Goal: Find specific page/section: Find specific page/section

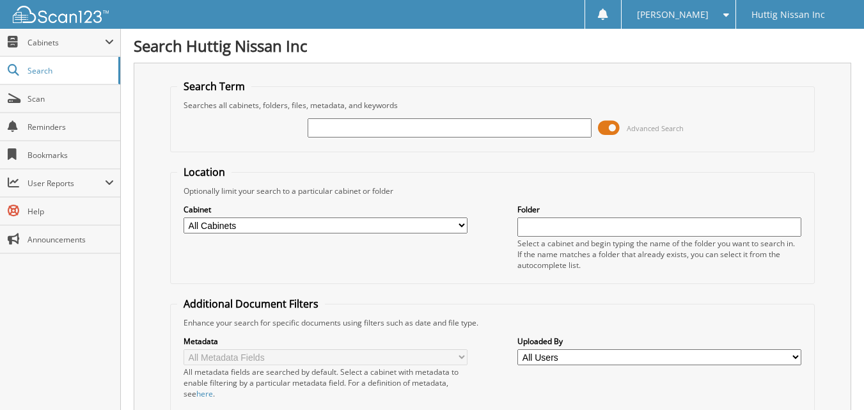
click at [409, 132] on input "text" at bounding box center [450, 127] width 284 height 19
type input "50400"
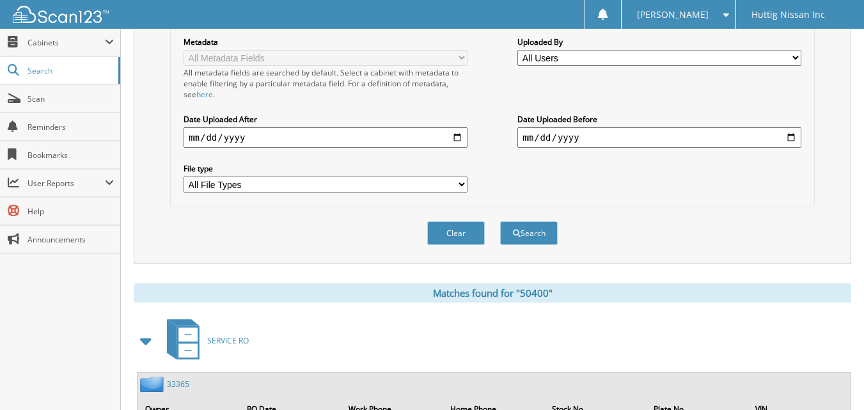
scroll to position [443, 0]
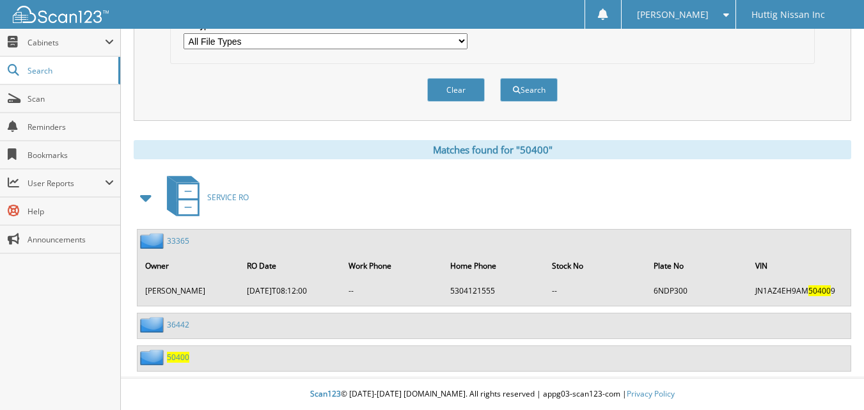
click at [174, 357] on span "50400" at bounding box center [178, 357] width 22 height 11
